Goal: Task Accomplishment & Management: Use online tool/utility

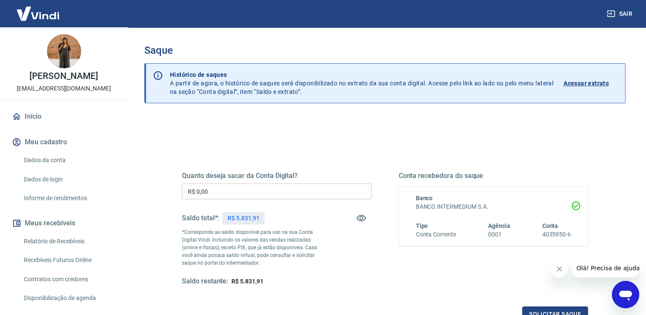
click at [260, 193] on input "R$ 0,00" at bounding box center [277, 192] width 190 height 16
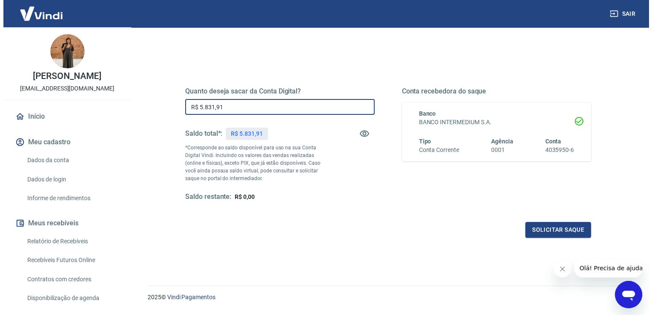
scroll to position [85, 0]
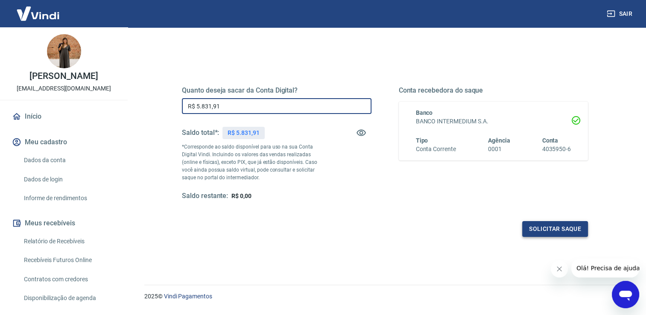
type input "R$ 5.831,91"
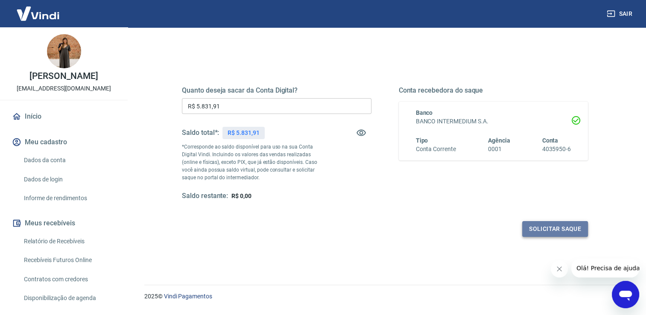
click at [552, 230] on button "Solicitar saque" at bounding box center [555, 229] width 66 height 16
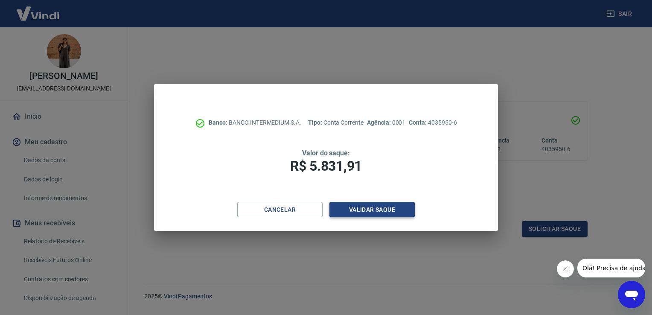
click at [393, 205] on button "Validar saque" at bounding box center [372, 210] width 85 height 16
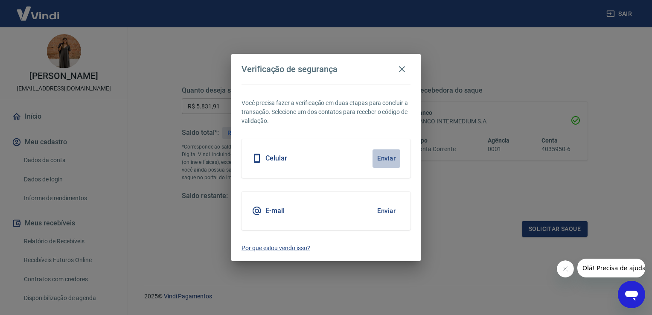
click at [393, 161] on button "Enviar" at bounding box center [387, 158] width 28 height 18
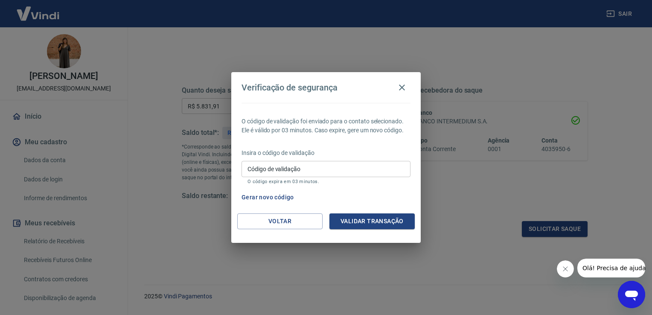
click at [321, 168] on input "Código de validação" at bounding box center [326, 169] width 169 height 16
click at [273, 194] on button "Gerar novo código" at bounding box center [267, 198] width 59 height 16
click at [284, 196] on button "Gerar novo código" at bounding box center [267, 198] width 59 height 16
click at [296, 173] on input "Código de validação" at bounding box center [326, 169] width 169 height 16
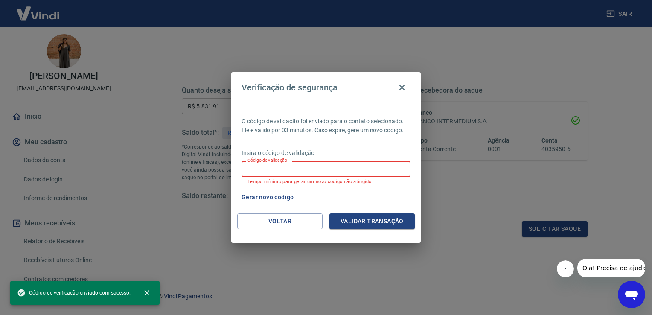
click at [328, 167] on input "Código de validação" at bounding box center [326, 169] width 169 height 16
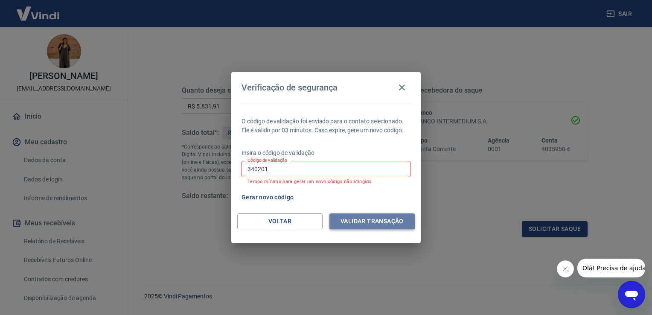
click at [377, 219] on button "Validar transação" at bounding box center [372, 222] width 85 height 16
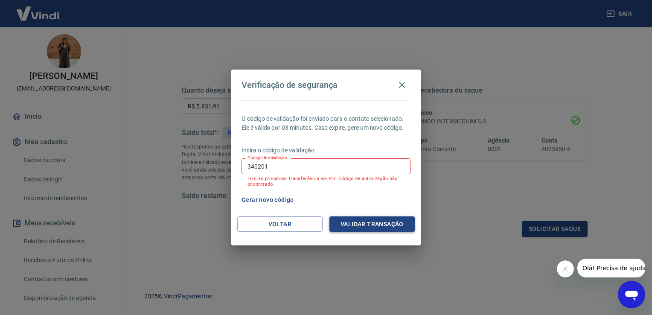
click at [404, 226] on button "Validar transação" at bounding box center [372, 225] width 85 height 16
drag, startPoint x: 276, startPoint y: 167, endPoint x: 134, endPoint y: 143, distance: 143.6
click at [134, 143] on div "Verificação de segurança O código de validação foi enviado para o contato selec…" at bounding box center [326, 157] width 652 height 315
type input "607381"
click at [377, 220] on button "Validar transação" at bounding box center [372, 225] width 85 height 16
